Goal: Task Accomplishment & Management: Use online tool/utility

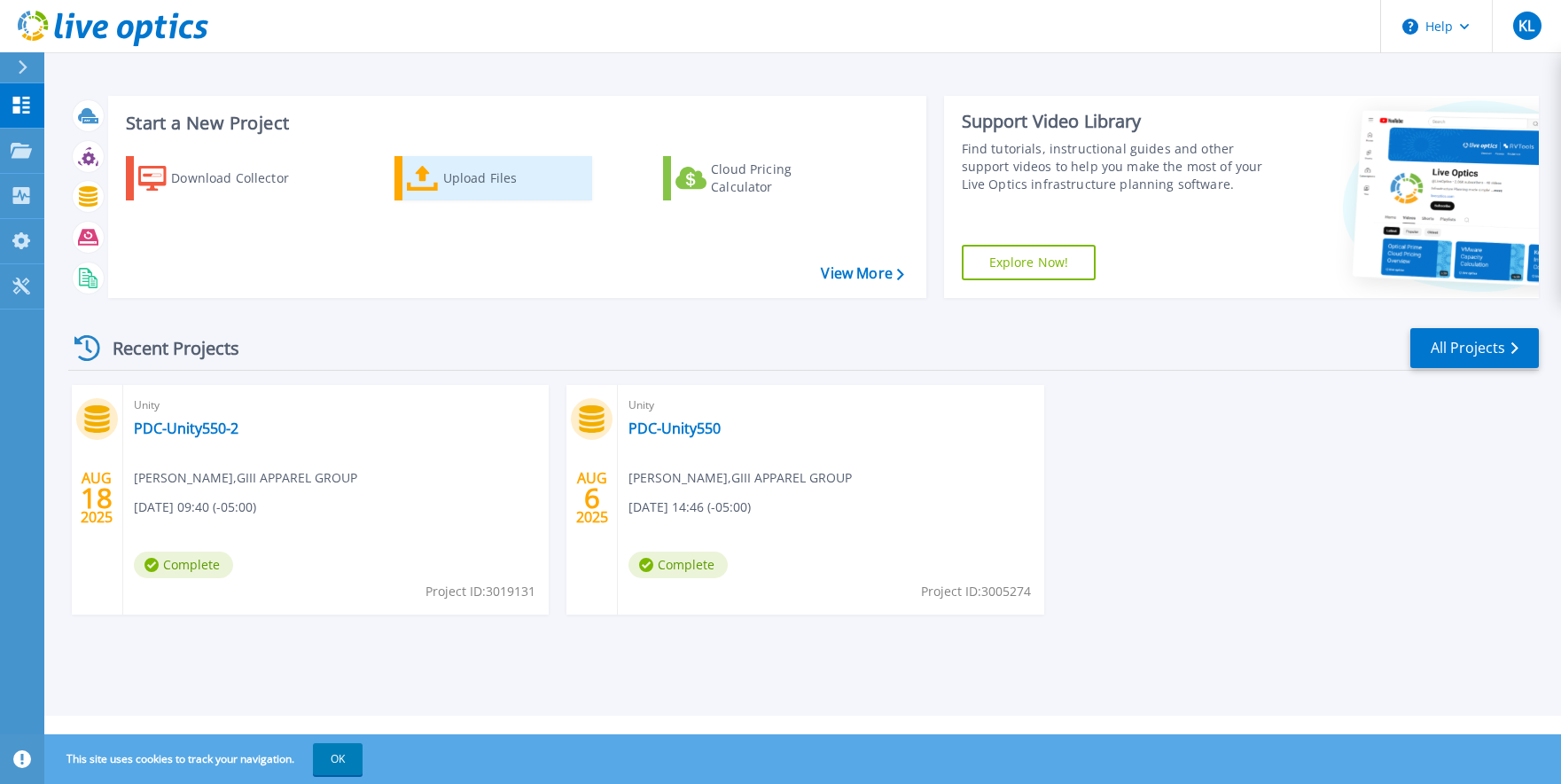
click at [477, 180] on div "Upload Files" at bounding box center [514, 178] width 141 height 36
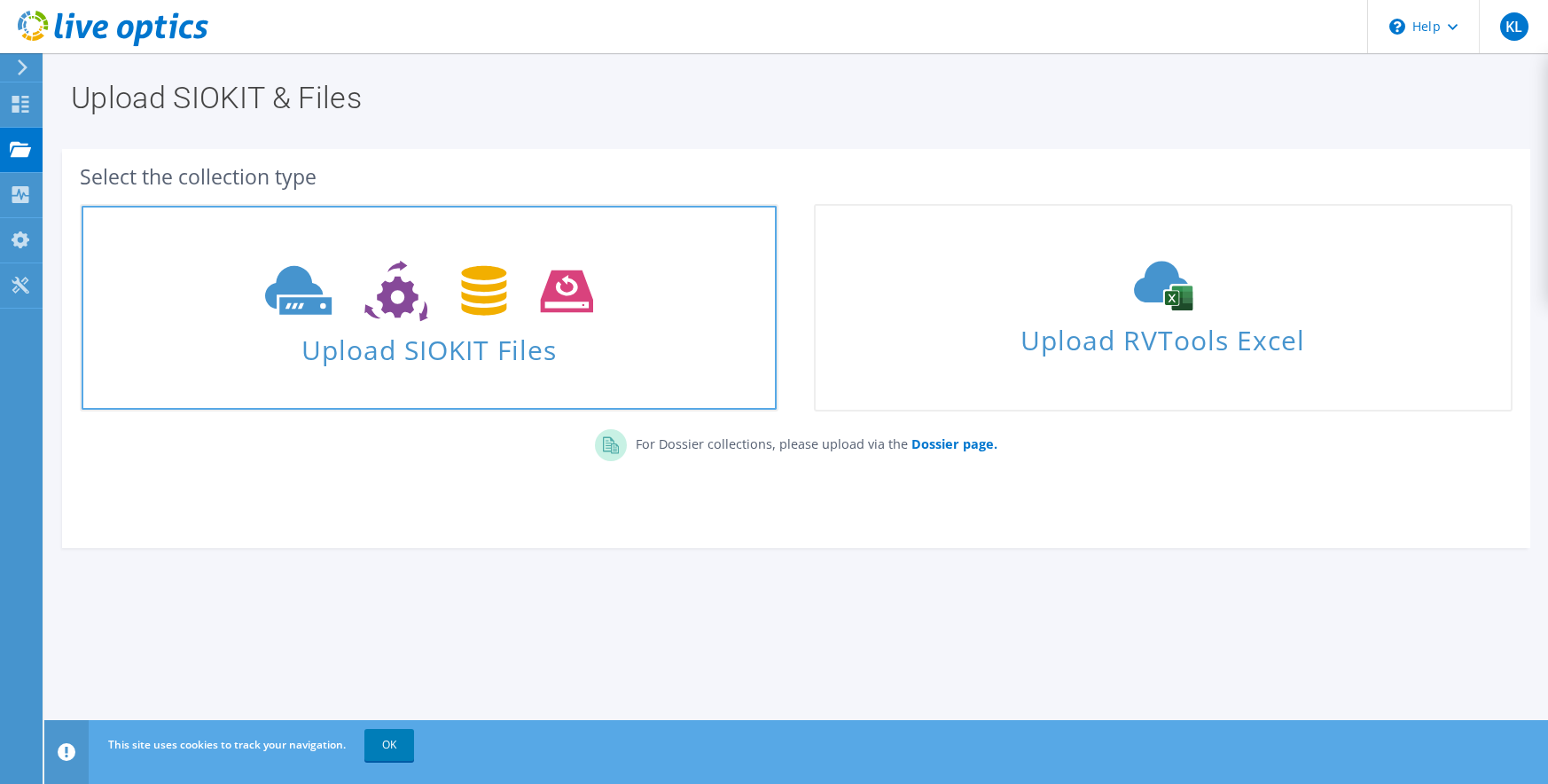
click at [451, 342] on span "Upload SIOKIT Files" at bounding box center [429, 344] width 695 height 39
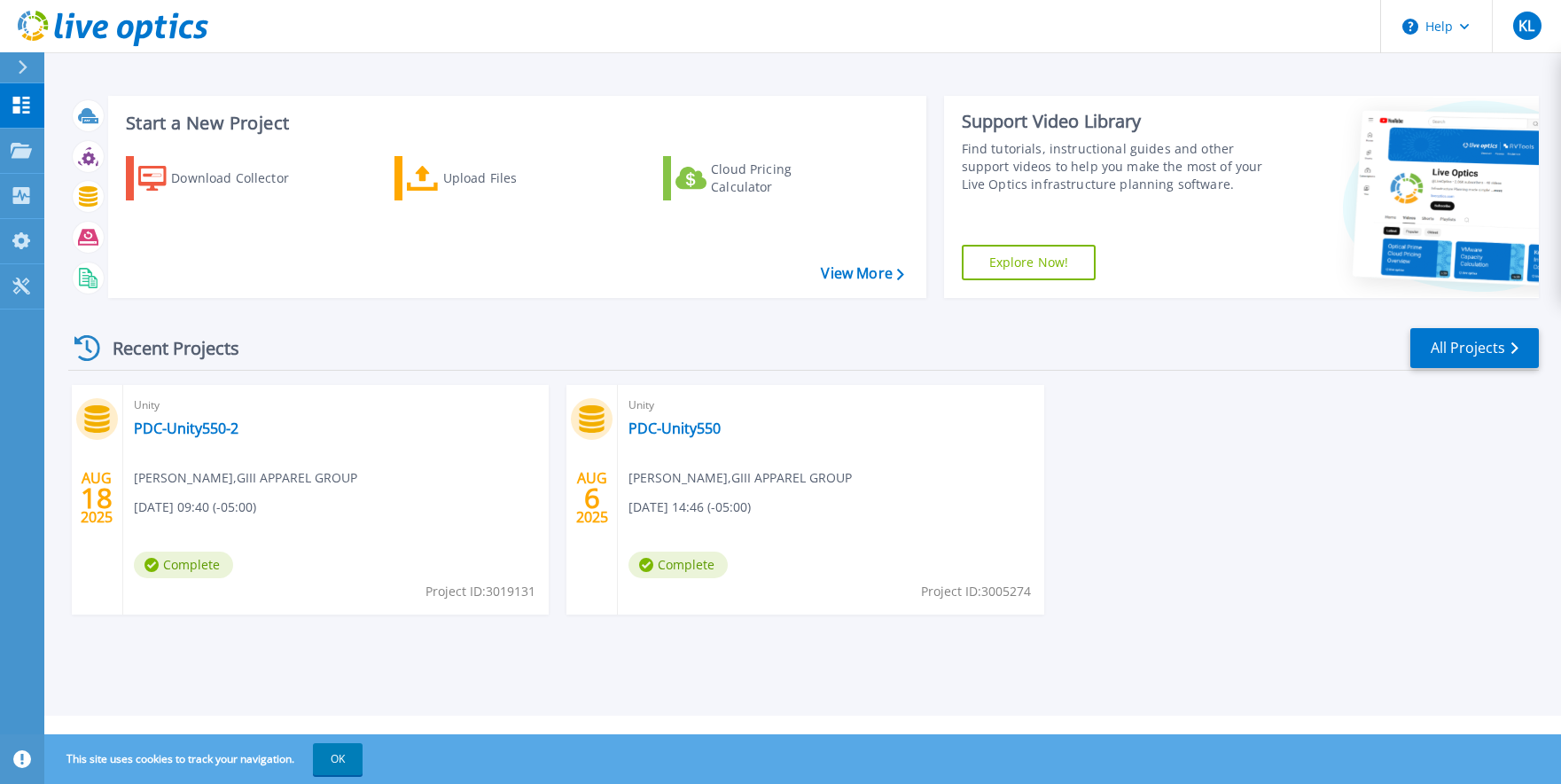
click at [83, 347] on icon at bounding box center [87, 348] width 26 height 26
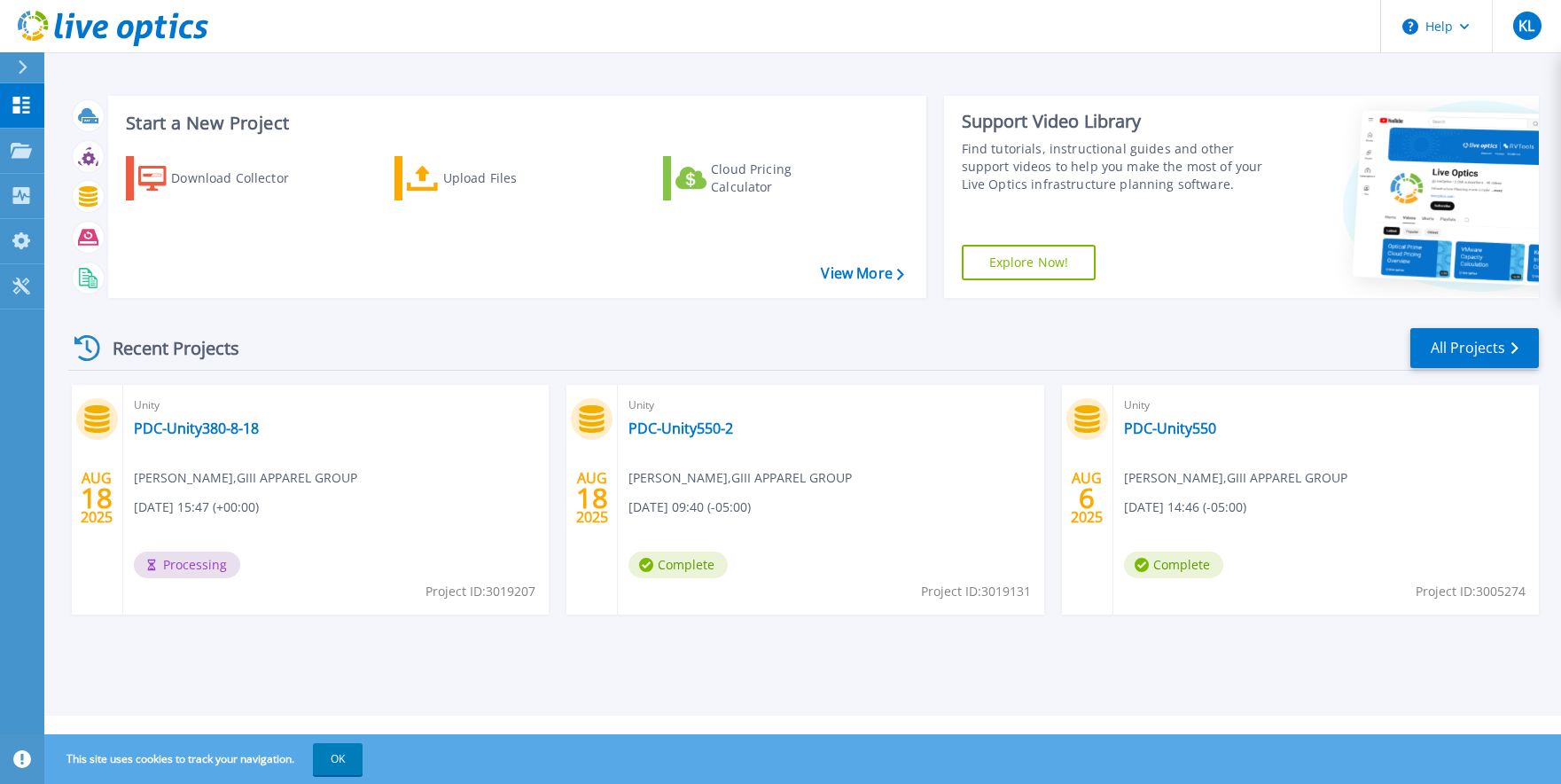
click at [262, 664] on div "Recent Projects All Projects AUG 18 2025 Unity PDC-Unity380-8-18 Kevin Loeffler…" at bounding box center [803, 487] width 1471 height 352
click at [183, 426] on link "PDC-Unity380-8-18" at bounding box center [197, 428] width 125 height 17
click at [192, 427] on link "PDC-Unity380-8-18" at bounding box center [197, 428] width 125 height 17
